Goal: Transaction & Acquisition: Purchase product/service

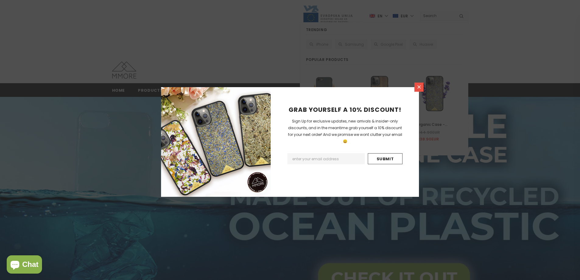
click at [416, 88] on icon at bounding box center [418, 86] width 5 height 5
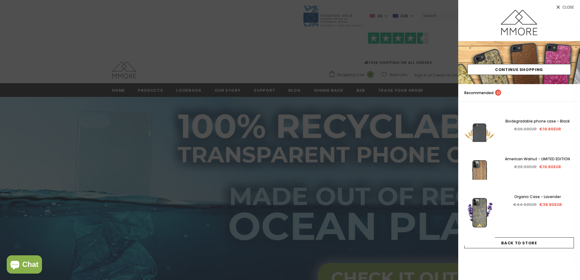
click at [427, 16] on div at bounding box center [290, 140] width 580 height 280
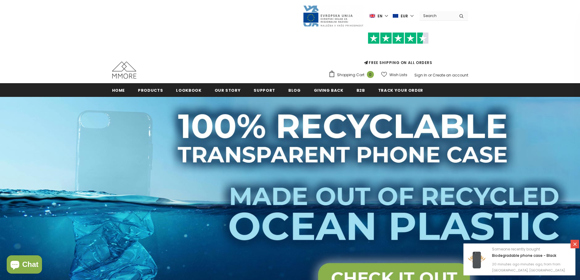
click at [429, 13] on input "Search Site" at bounding box center [436, 15] width 35 height 9
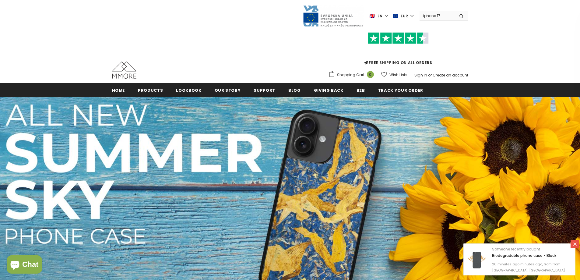
type input "iphone 17"
click at [455, 11] on button "submit" at bounding box center [462, 15] width 14 height 9
